Goal: Task Accomplishment & Management: Manage account settings

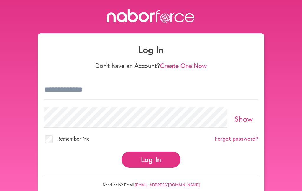
click at [71, 103] on div at bounding box center [151, 90] width 215 height 28
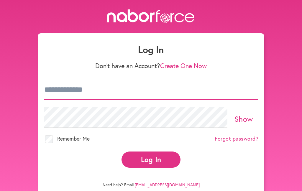
click at [71, 89] on input "email" at bounding box center [151, 90] width 215 height 21
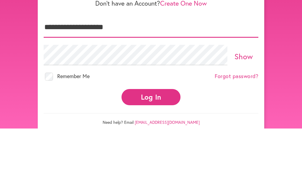
type input "**********"
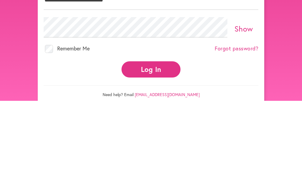
click at [246, 114] on link "Show" at bounding box center [244, 119] width 19 height 10
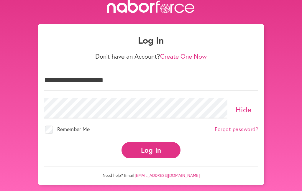
click at [154, 142] on button "Log In" at bounding box center [151, 150] width 59 height 16
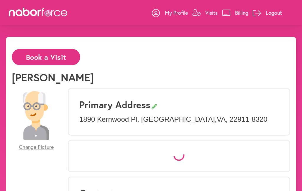
select select "*"
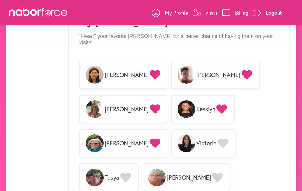
scroll to position [522, 0]
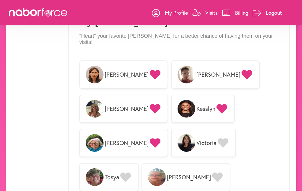
click at [197, 71] on span "[PERSON_NAME]" at bounding box center [219, 74] width 44 height 7
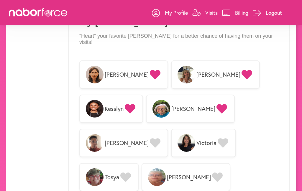
click at [149, 140] on span "[PERSON_NAME]" at bounding box center [127, 143] width 44 height 7
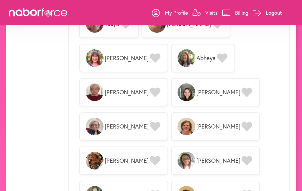
scroll to position [675, 0]
click at [211, 9] on link "Visits" at bounding box center [205, 13] width 25 height 18
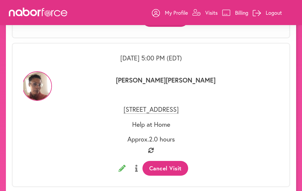
scroll to position [493, 0]
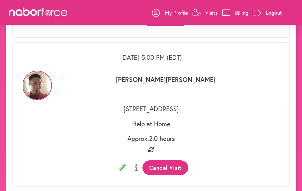
click at [167, 163] on button "Cancel Visit" at bounding box center [166, 168] width 46 height 15
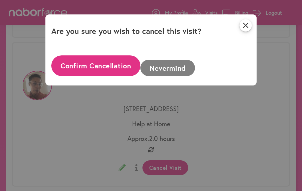
click at [99, 67] on button "Confirm Cancellation" at bounding box center [95, 66] width 89 height 21
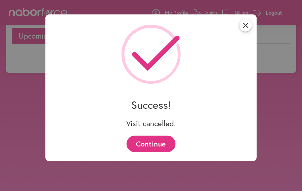
scroll to position [43, 0]
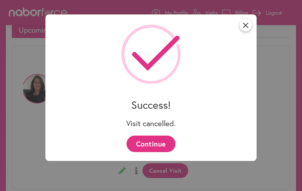
click at [151, 144] on button "Continue" at bounding box center [151, 144] width 49 height 16
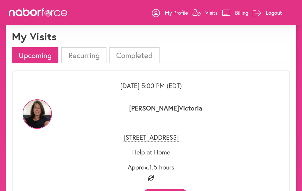
scroll to position [0, 0]
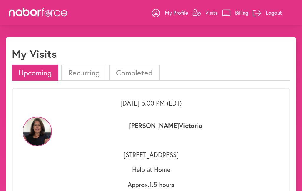
click at [276, 13] on p "Logout" at bounding box center [274, 12] width 16 height 7
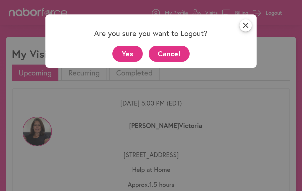
click at [1, 187] on div "close Are you sure you want to Logout? Yes Cancel" at bounding box center [151, 95] width 302 height 191
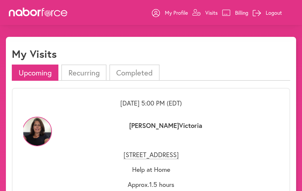
click at [274, 11] on p "Logout" at bounding box center [274, 12] width 16 height 7
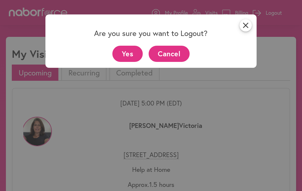
click at [129, 56] on button "Yes" at bounding box center [128, 54] width 30 height 16
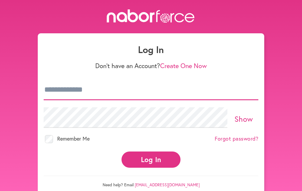
click at [106, 90] on input "email" at bounding box center [151, 90] width 215 height 21
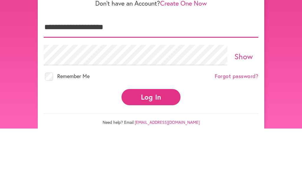
type input "**********"
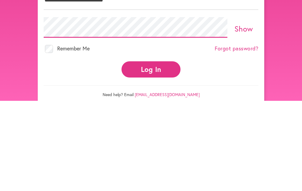
click at [151, 152] on button "Log In" at bounding box center [151, 160] width 59 height 16
